Goal: Information Seeking & Learning: Learn about a topic

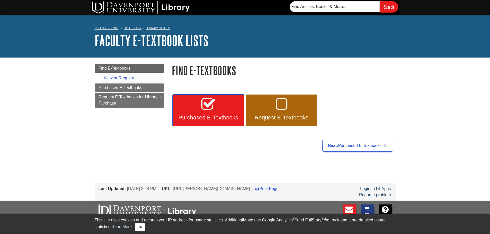
click at [227, 115] on span "Purchased E-Textbooks" at bounding box center [208, 117] width 64 height 7
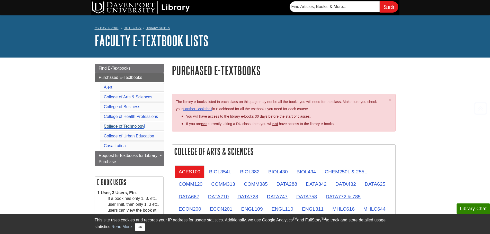
click at [135, 125] on link "College of Technology" at bounding box center [124, 126] width 40 height 4
click at [354, 8] on input "text" at bounding box center [334, 6] width 90 height 11
paste input "978-0-7897-4943-7"
type input "978-0-7897-4943-7"
click at [386, 5] on input "Search" at bounding box center [388, 6] width 19 height 11
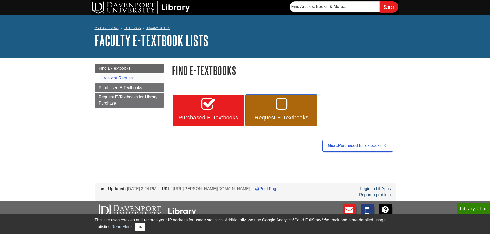
click at [298, 112] on link "Request E-Textbooks" at bounding box center [280, 111] width 71 height 32
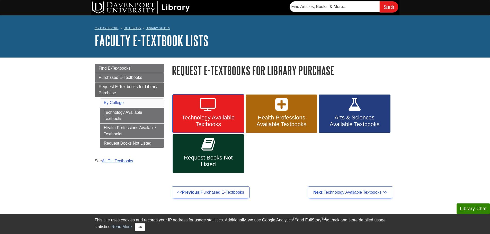
click at [224, 122] on span "Technology Available Textbooks" at bounding box center [208, 120] width 64 height 13
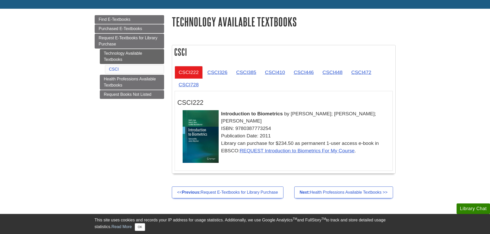
scroll to position [23, 0]
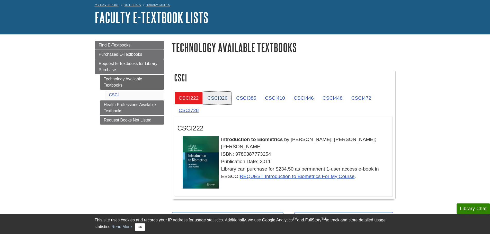
click at [221, 101] on link "CSCI326" at bounding box center [217, 98] width 28 height 13
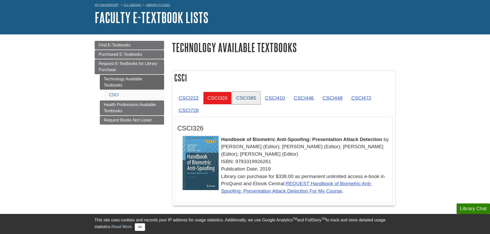
click at [251, 99] on link "CSCI385" at bounding box center [246, 98] width 28 height 13
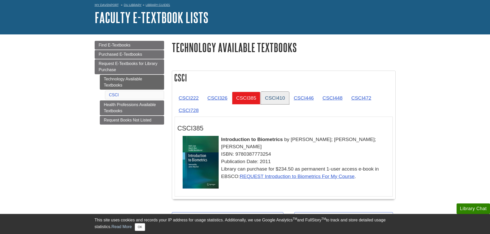
click at [266, 98] on link "CSCI410" at bounding box center [275, 98] width 28 height 13
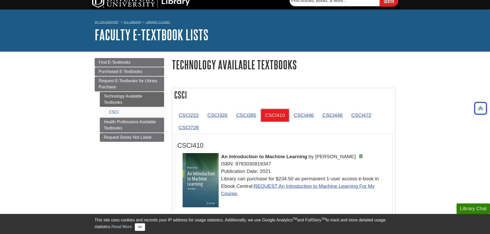
scroll to position [0, 0]
